Goal: Task Accomplishment & Management: Manage account settings

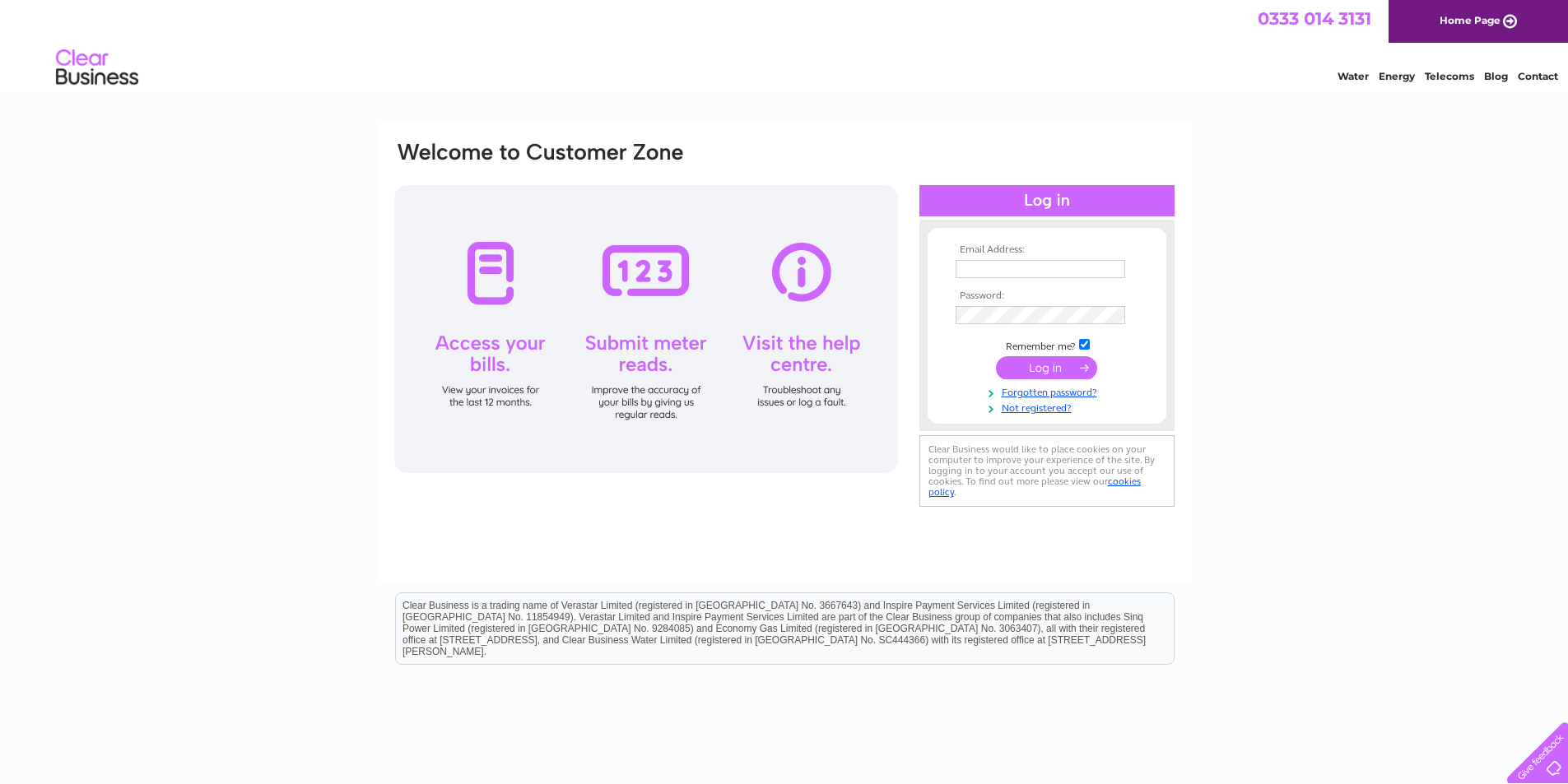
type input "[PERSON_NAME][EMAIL_ADDRESS][DOMAIN_NAME]"
click at [1065, 365] on input "submit" at bounding box center [1047, 368] width 102 height 23
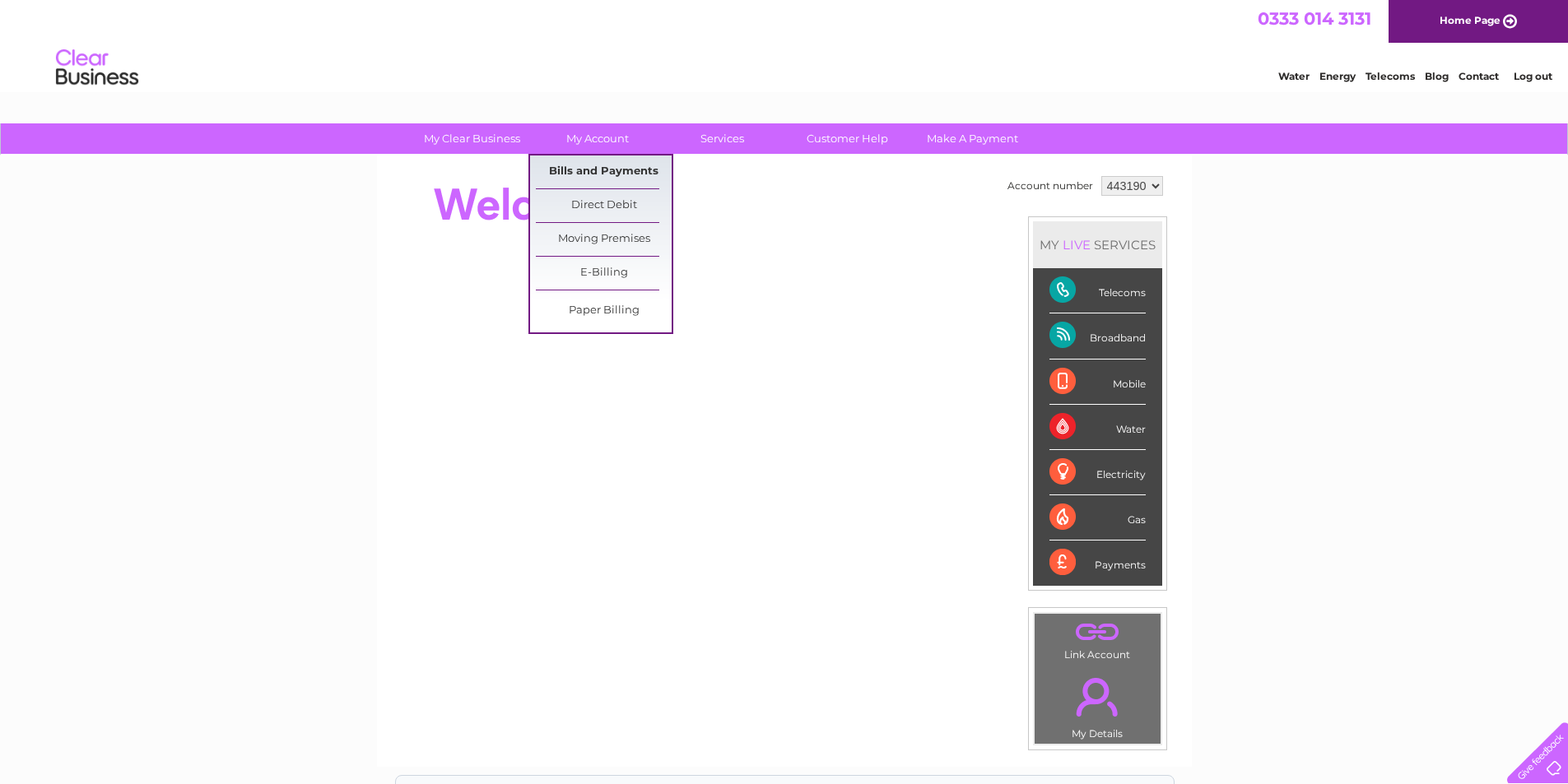
click at [628, 157] on link "Bills and Payments" at bounding box center [603, 172] width 135 height 33
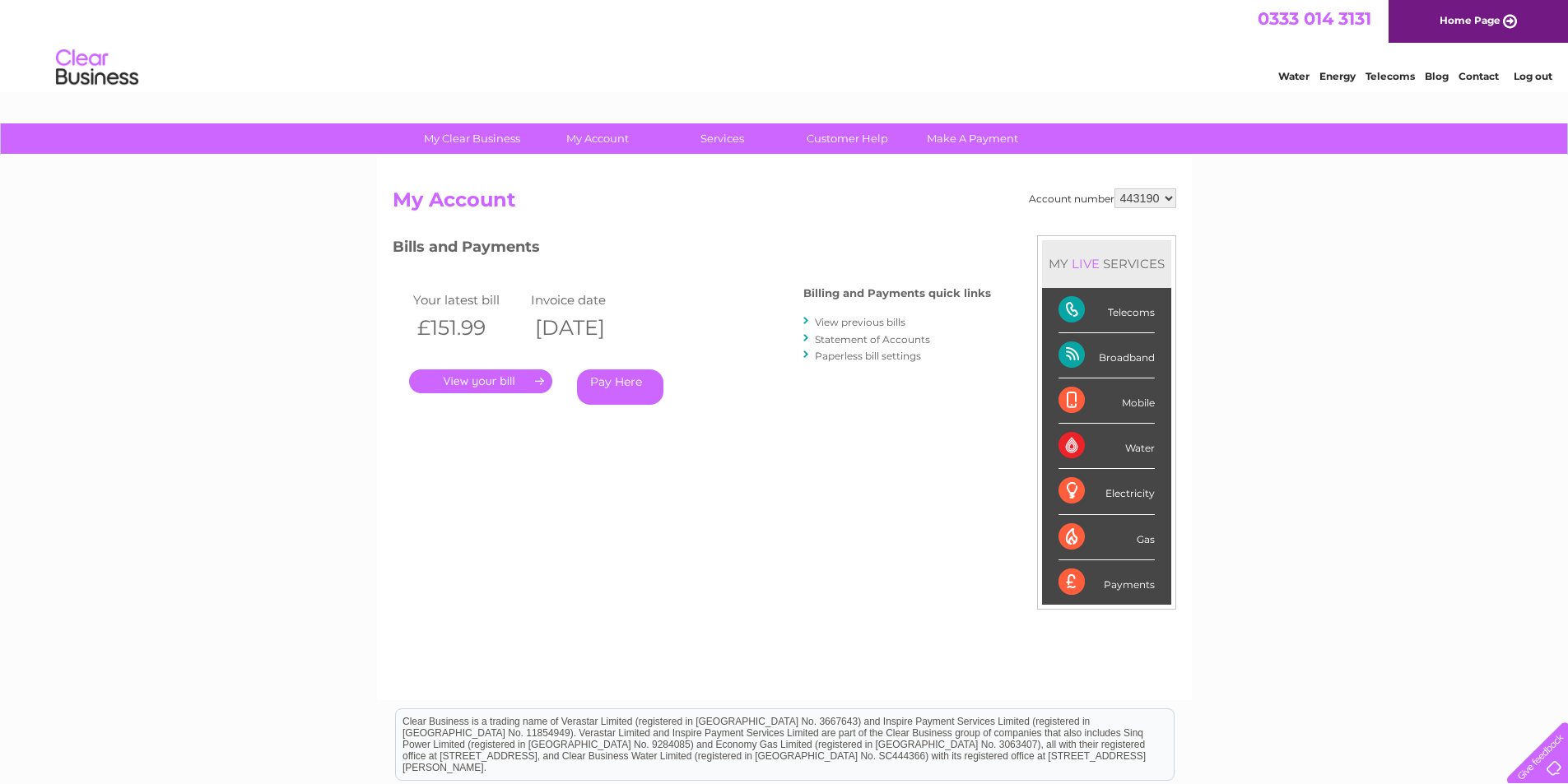
click at [520, 381] on link "." at bounding box center [480, 381] width 144 height 24
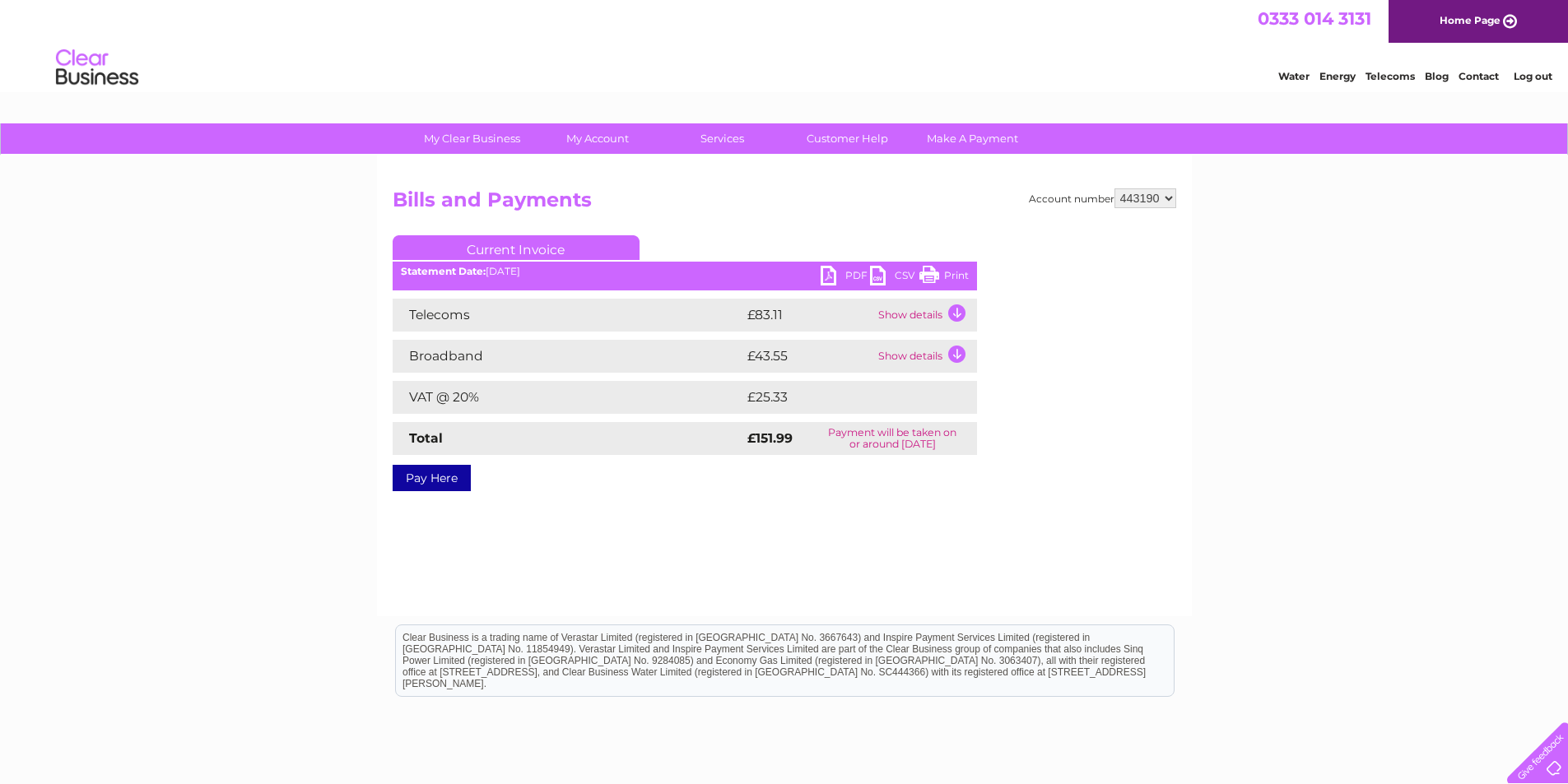
click at [844, 274] on link "PDF" at bounding box center [845, 277] width 49 height 24
